Goal: Task Accomplishment & Management: Manage account settings

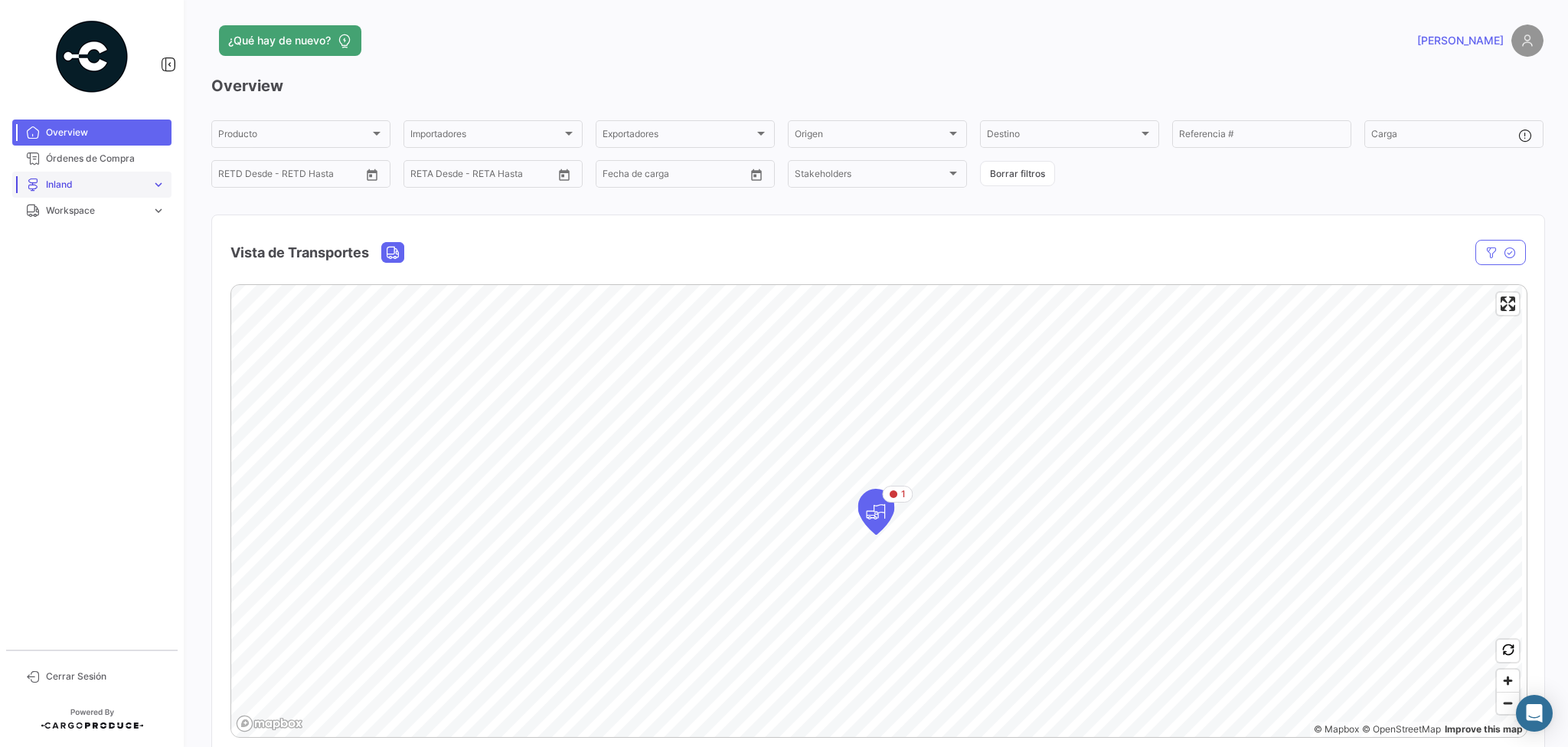
click at [147, 181] on link "Inland expand_more" at bounding box center [92, 184] width 159 height 26
click at [113, 276] on span "Workspace" at bounding box center [96, 275] width 99 height 14
click at [65, 267] on span "Inland" at bounding box center [52, 268] width 27 height 14
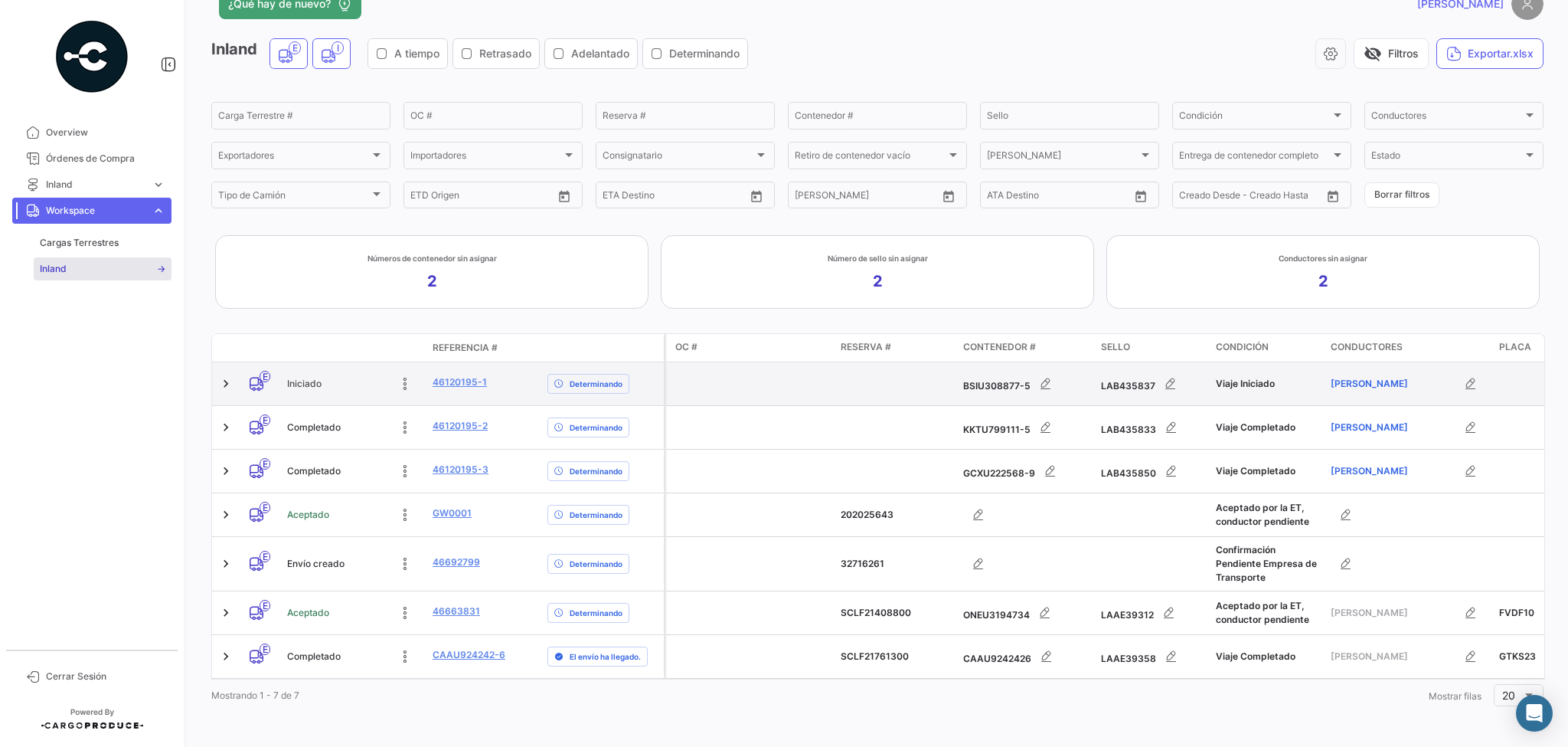
scroll to position [45, 0]
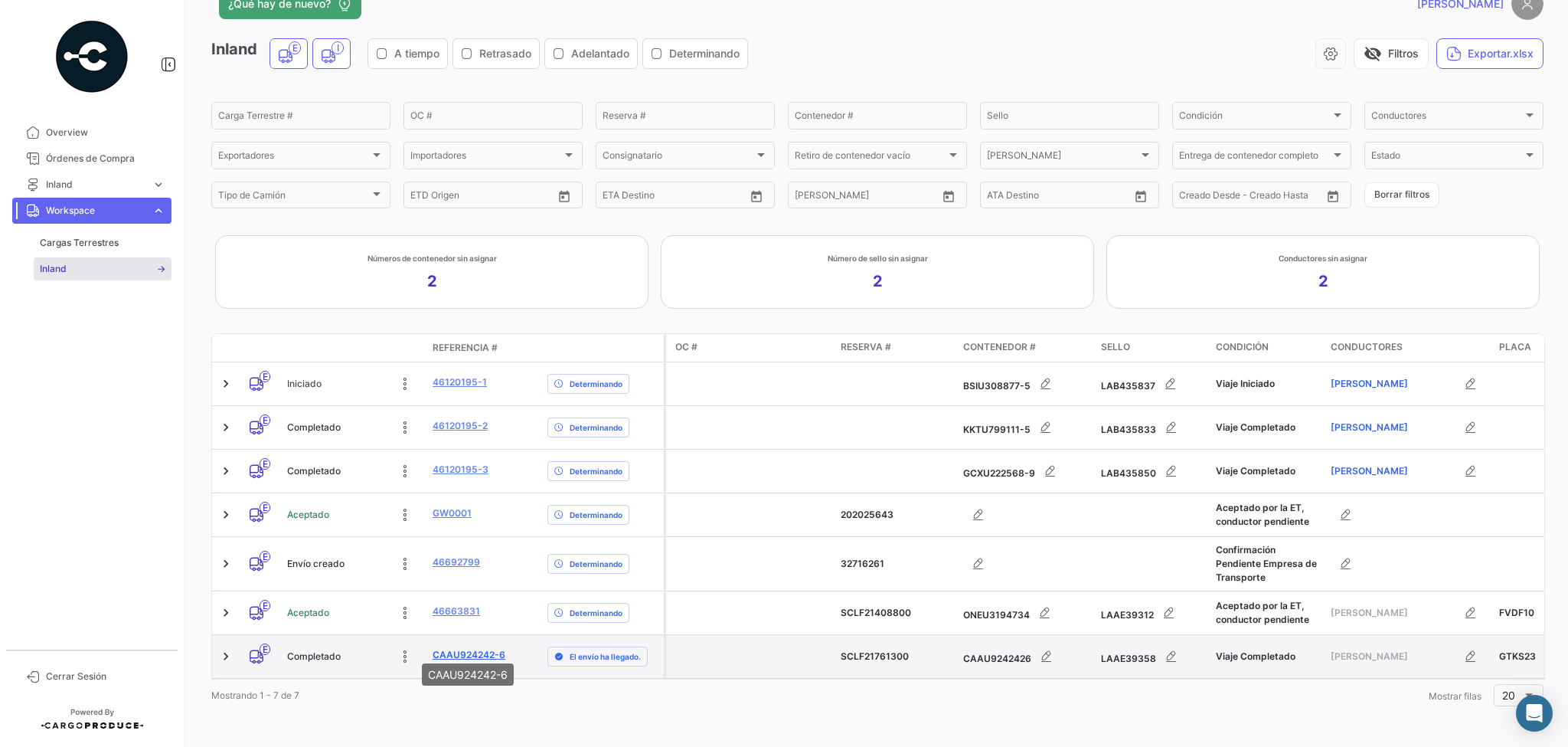
click at [460, 648] on link "CAAU924242-6" at bounding box center [469, 655] width 73 height 14
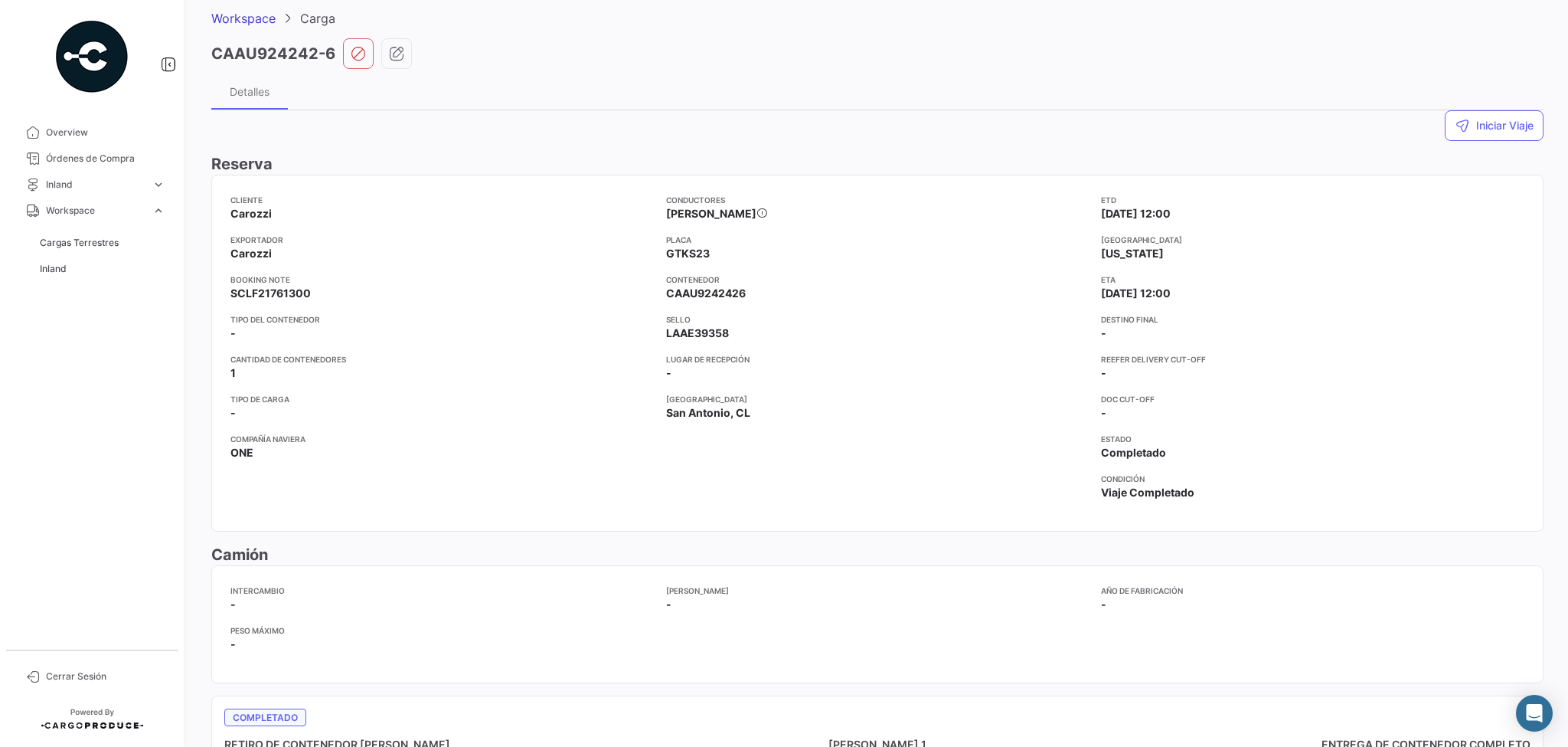
scroll to position [61, 0]
click at [688, 255] on span "GTKS23" at bounding box center [688, 256] width 44 height 15
click at [273, 333] on app-card-info-label "Tipo del contenedor -" at bounding box center [442, 330] width 424 height 27
drag, startPoint x: 664, startPoint y: 296, endPoint x: 756, endPoint y: 301, distance: 92.1
click at [775, 293] on app-card-info-label "Contenedor CAAU9242426" at bounding box center [878, 290] width 424 height 27
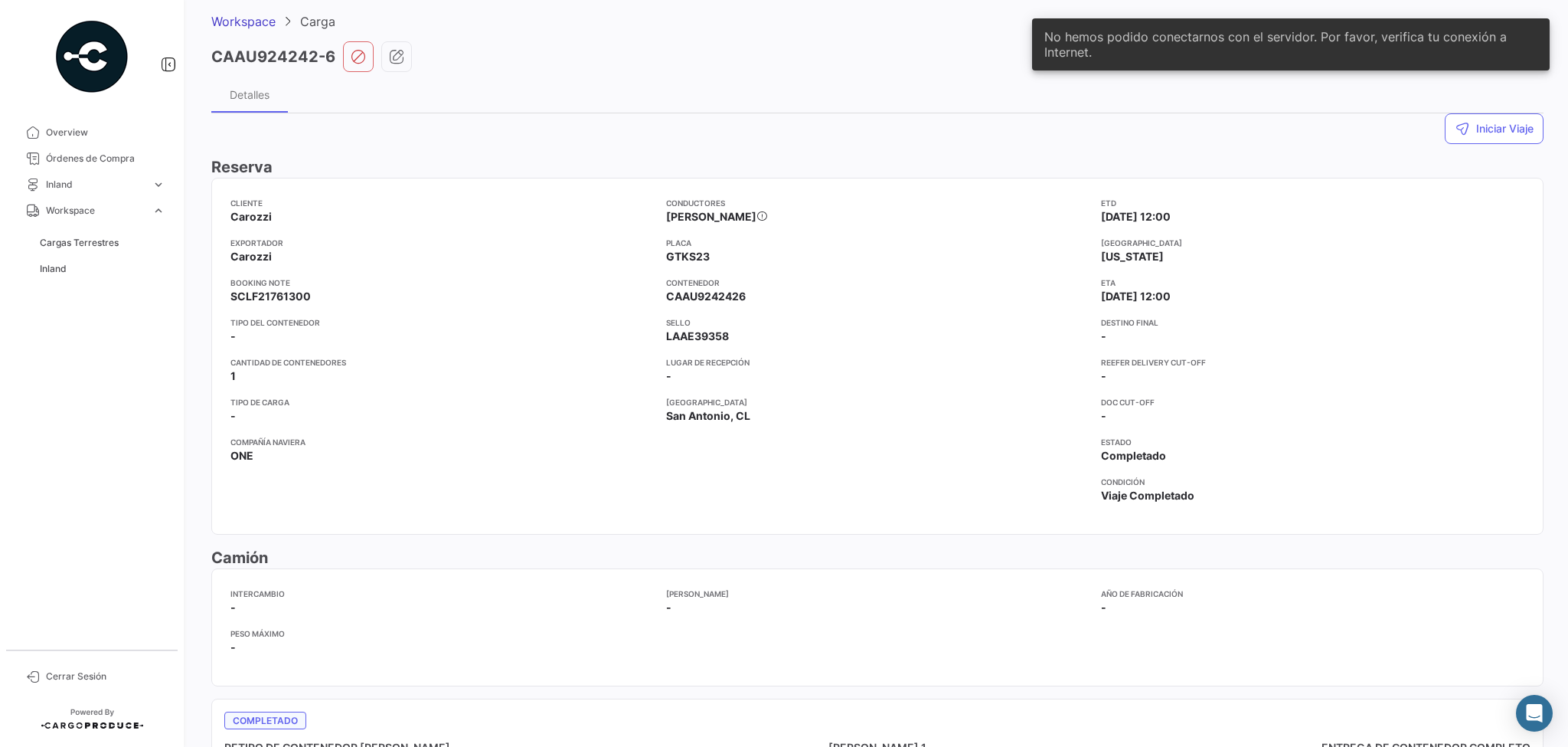
click at [790, 335] on app-card-info-label "Sello LAAE39358" at bounding box center [878, 330] width 424 height 27
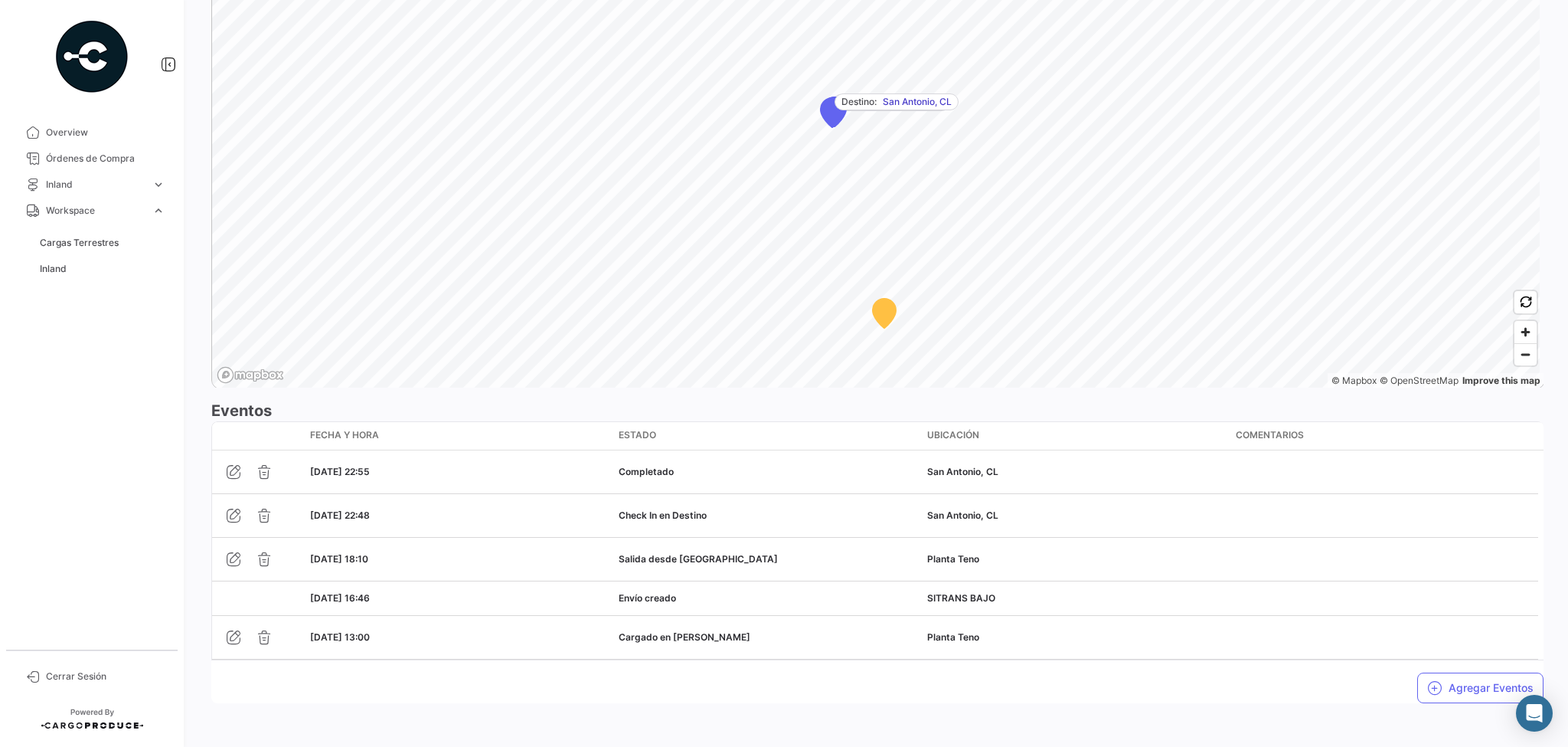
scroll to position [1075, 0]
click at [1472, 684] on button "Agregar Eventos" at bounding box center [1480, 687] width 126 height 31
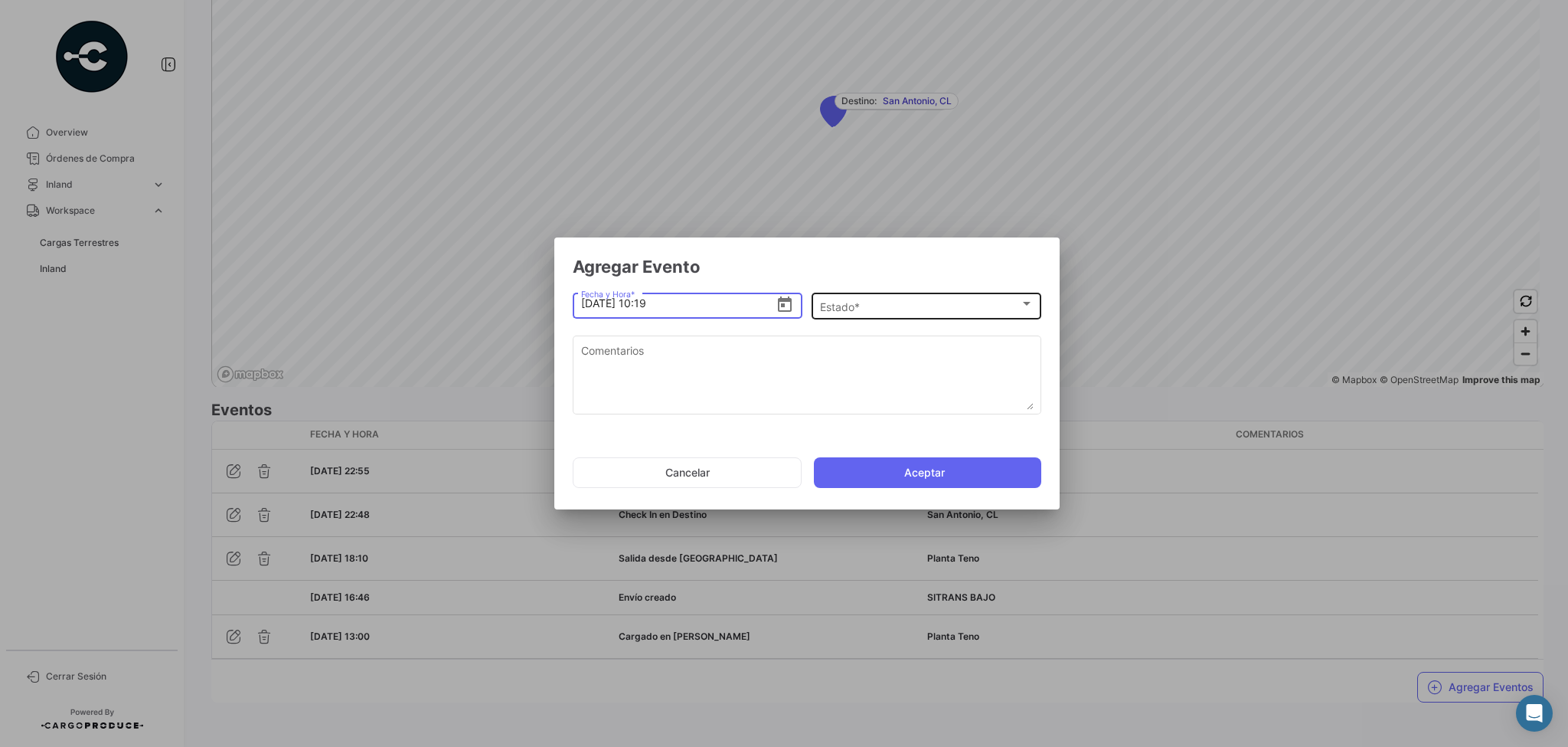
click at [958, 301] on div "Estado *" at bounding box center [920, 306] width 200 height 13
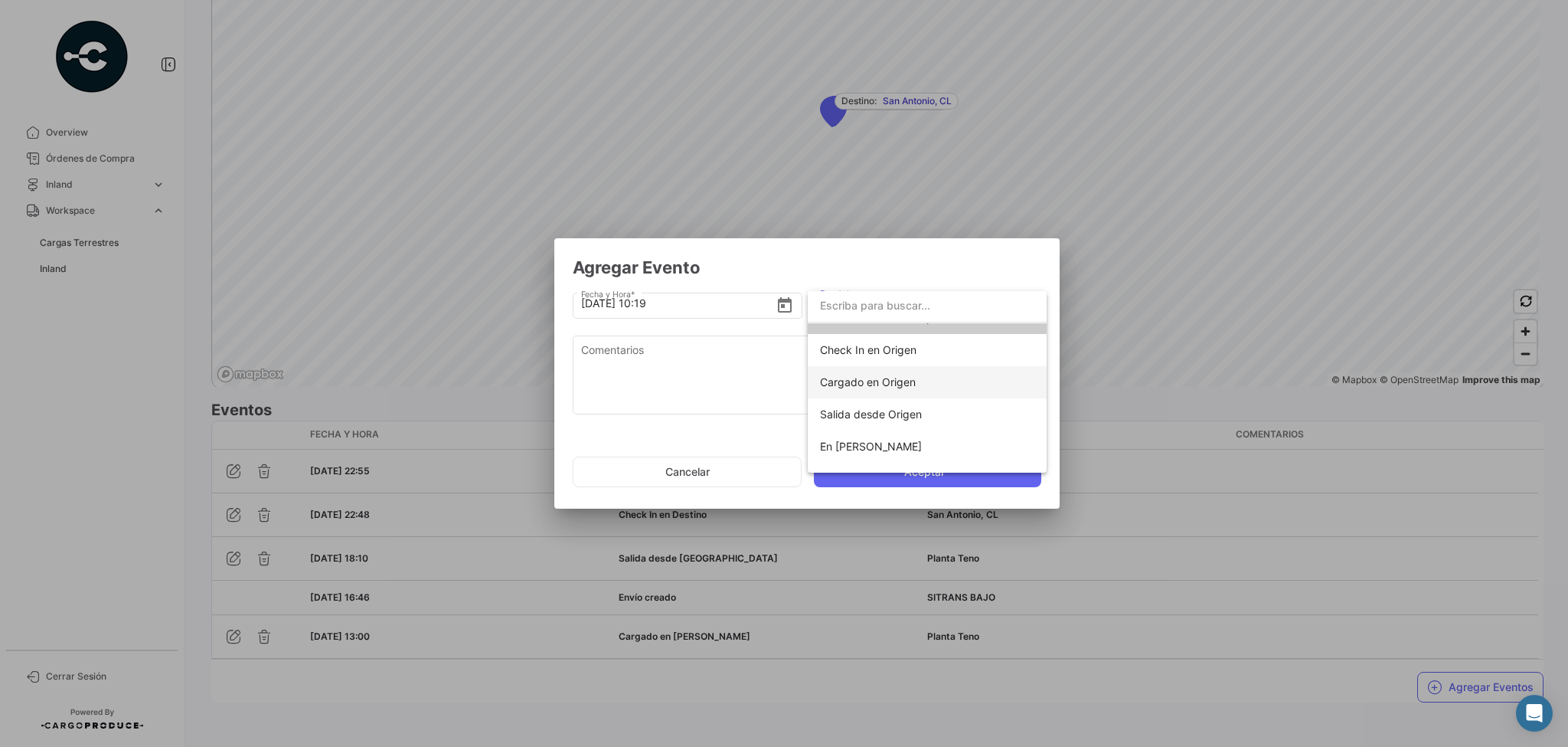
scroll to position [0, 0]
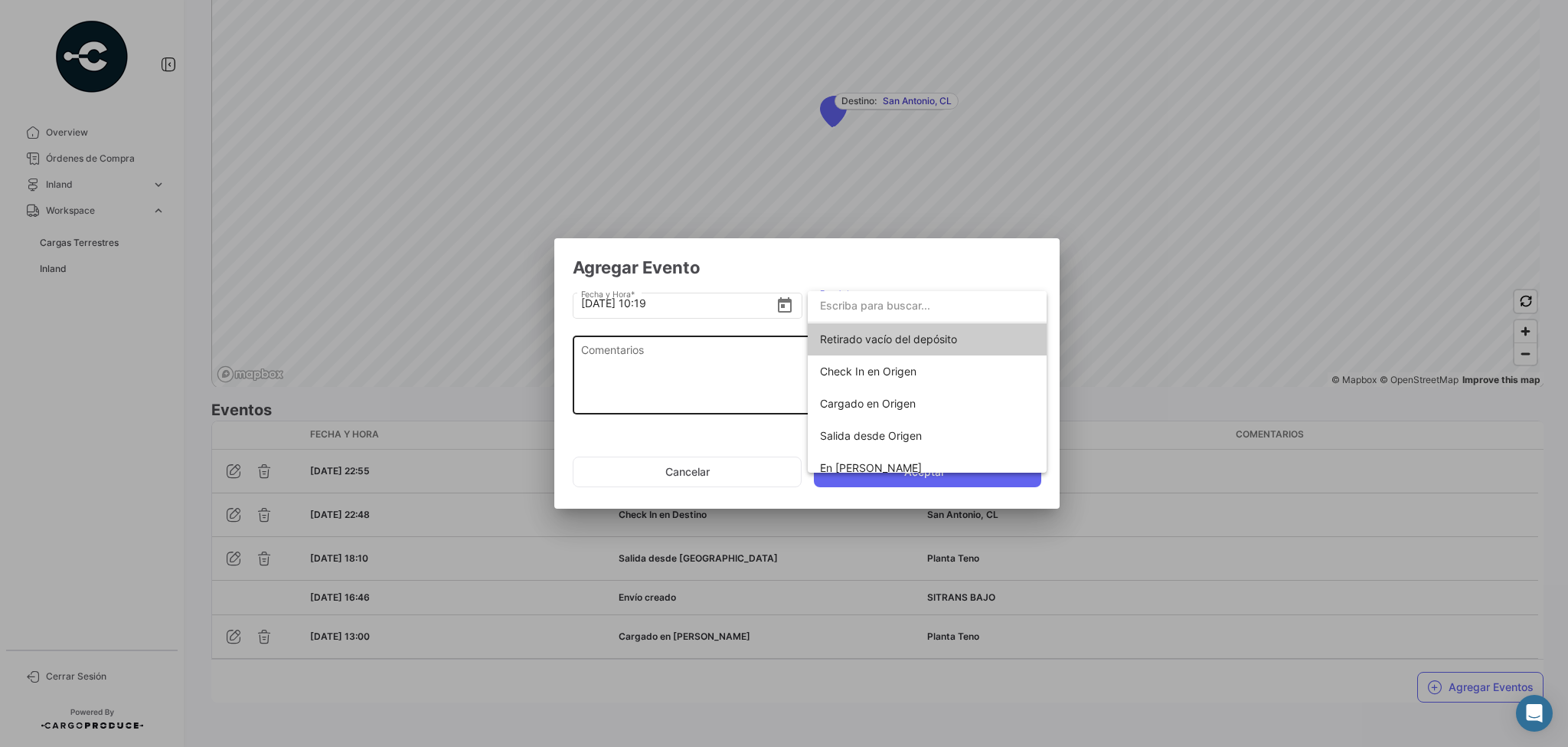
click at [692, 361] on div at bounding box center [784, 373] width 1568 height 747
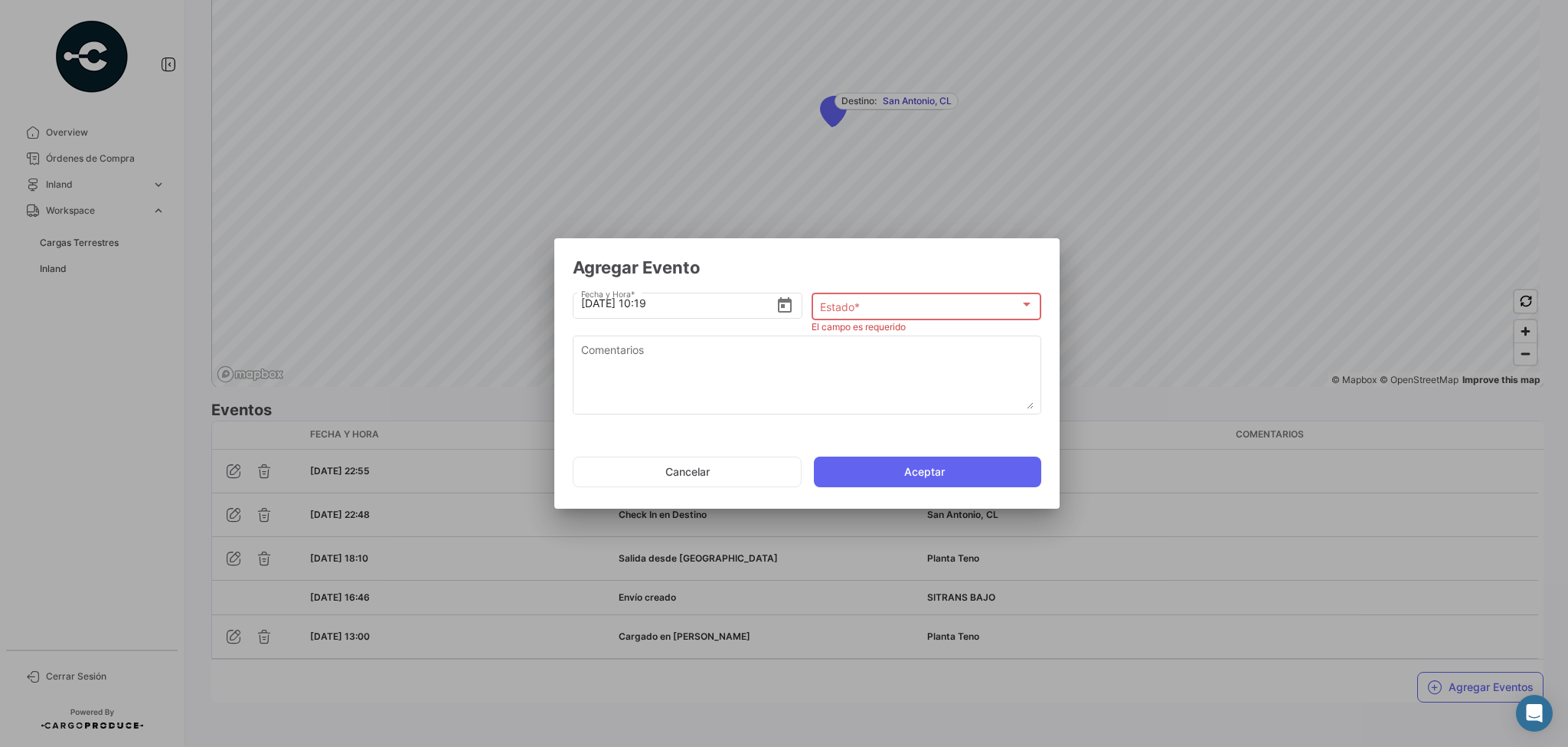
click at [1143, 147] on div at bounding box center [784, 373] width 1568 height 747
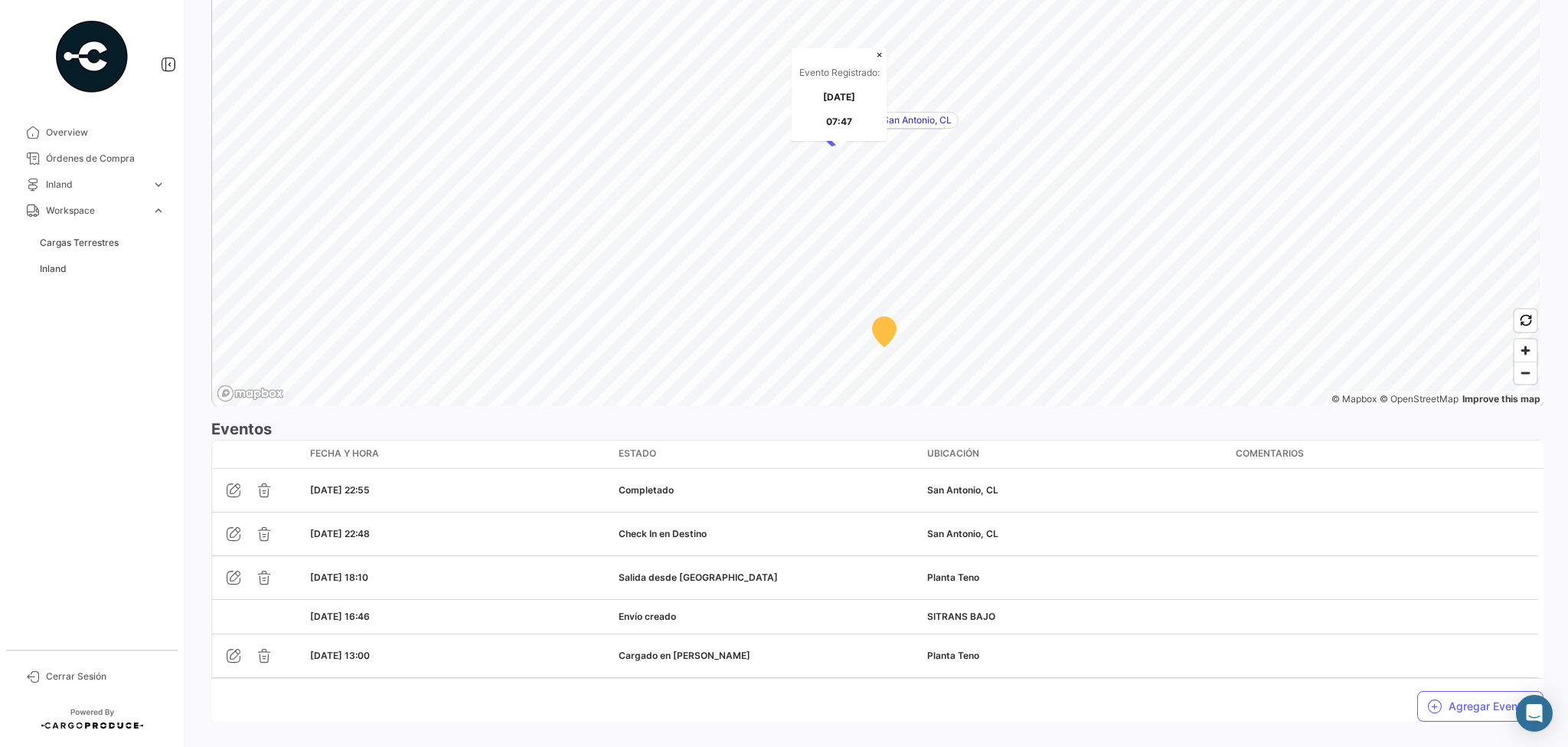
scroll to position [1075, 0]
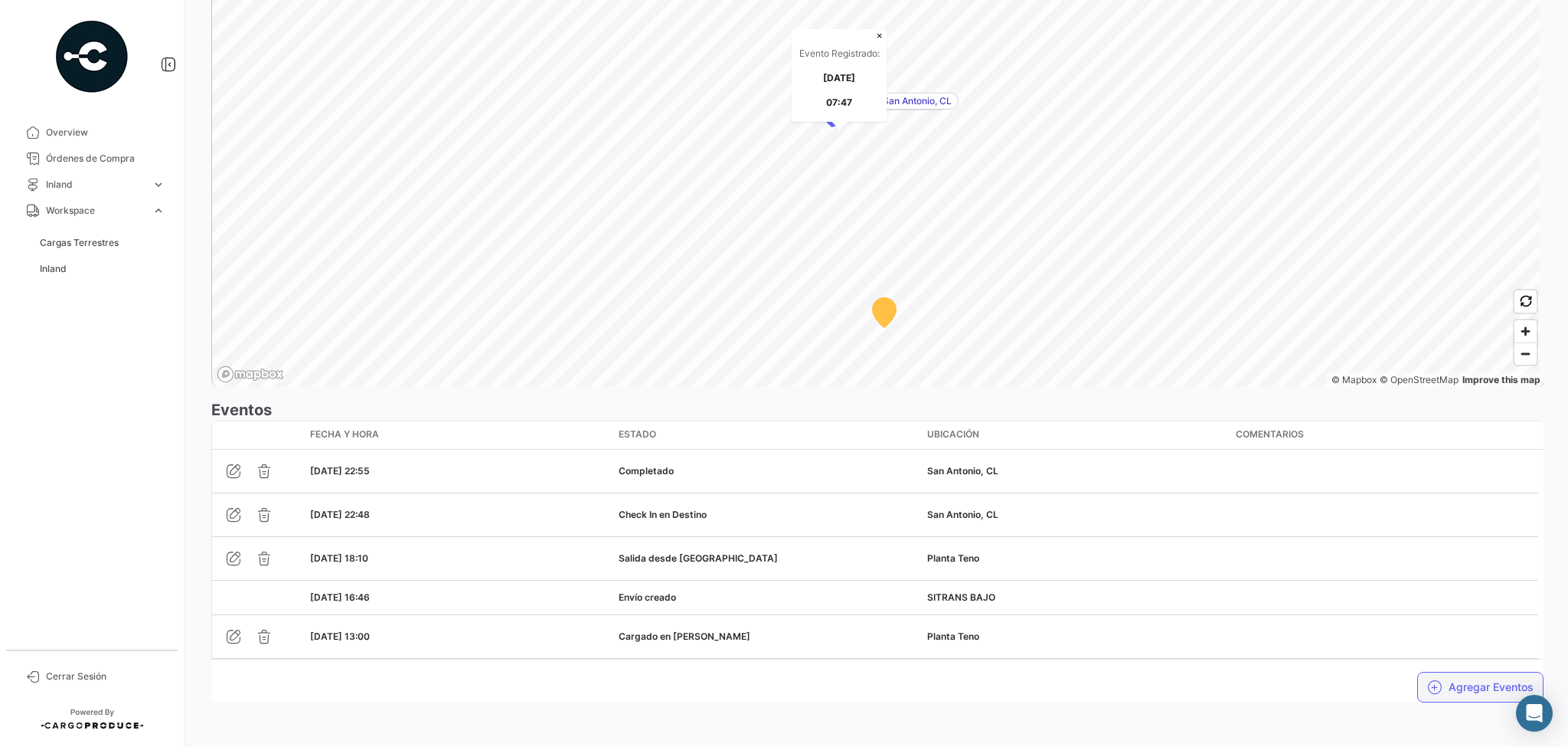
click at [1452, 684] on button "Agregar Eventos" at bounding box center [1480, 687] width 126 height 31
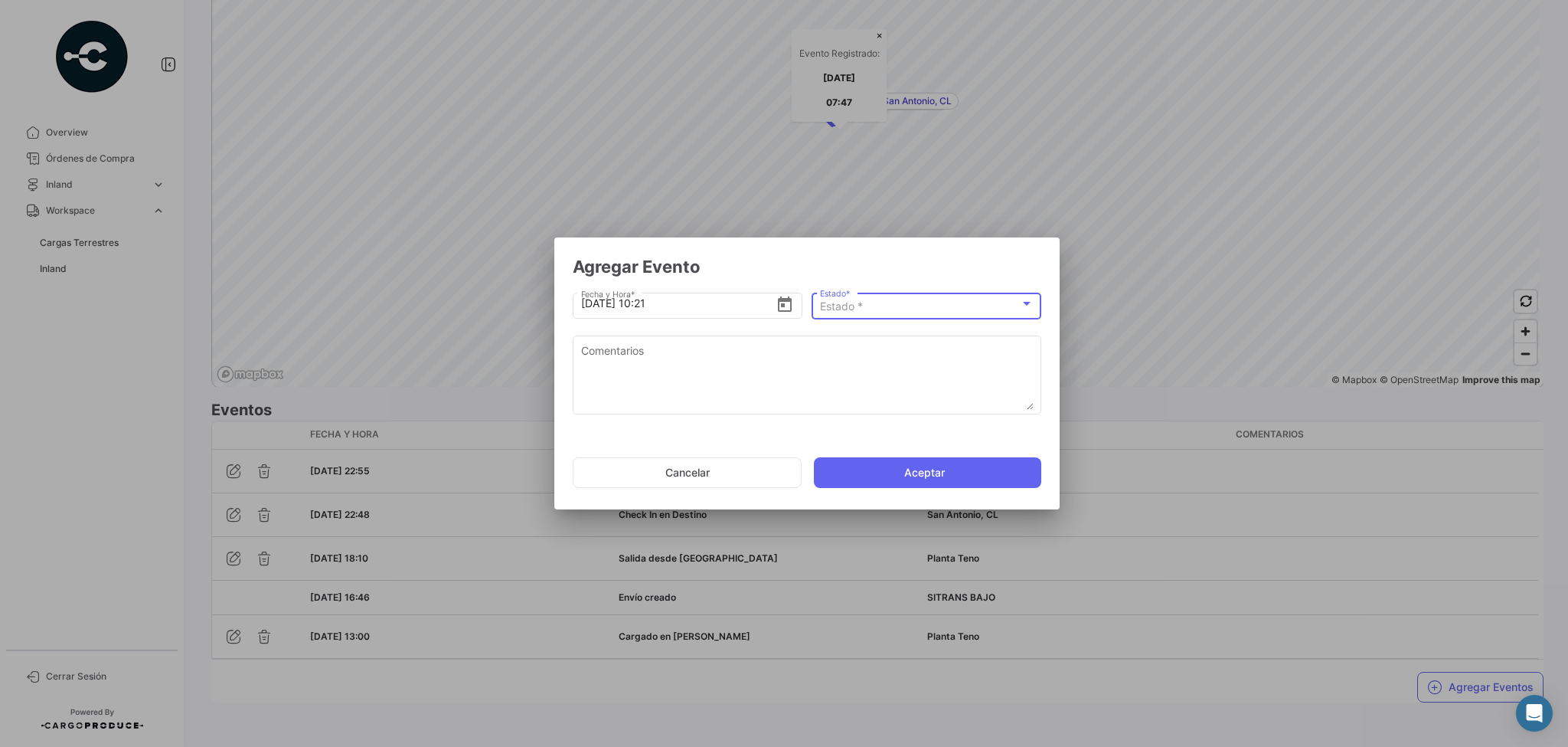
click at [937, 303] on div "Estado *" at bounding box center [920, 306] width 200 height 13
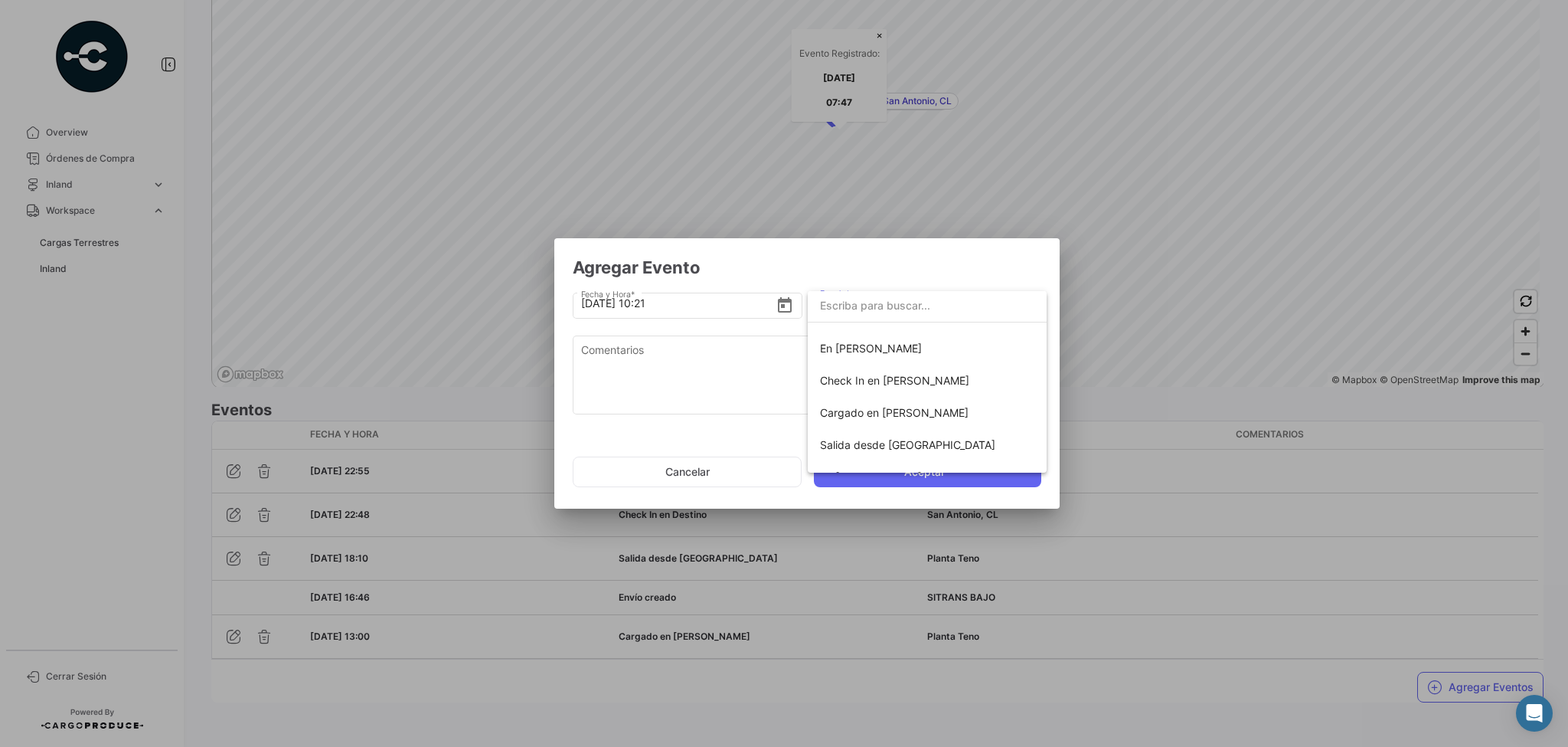
scroll to position [123, 0]
click at [1246, 177] on div at bounding box center [784, 373] width 1568 height 747
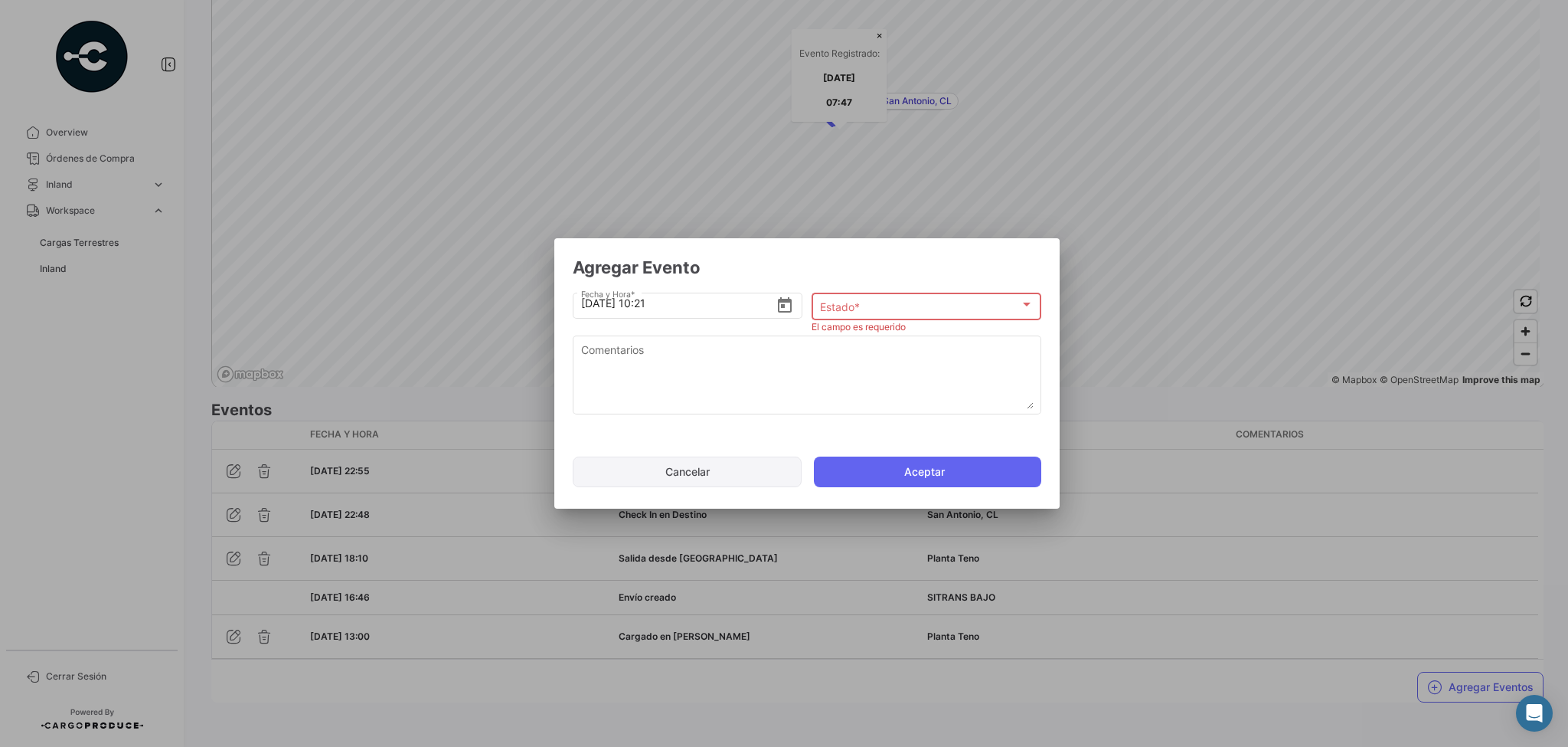
click at [712, 477] on button "Cancelar" at bounding box center [687, 472] width 229 height 31
